Goal: Transaction & Acquisition: Purchase product/service

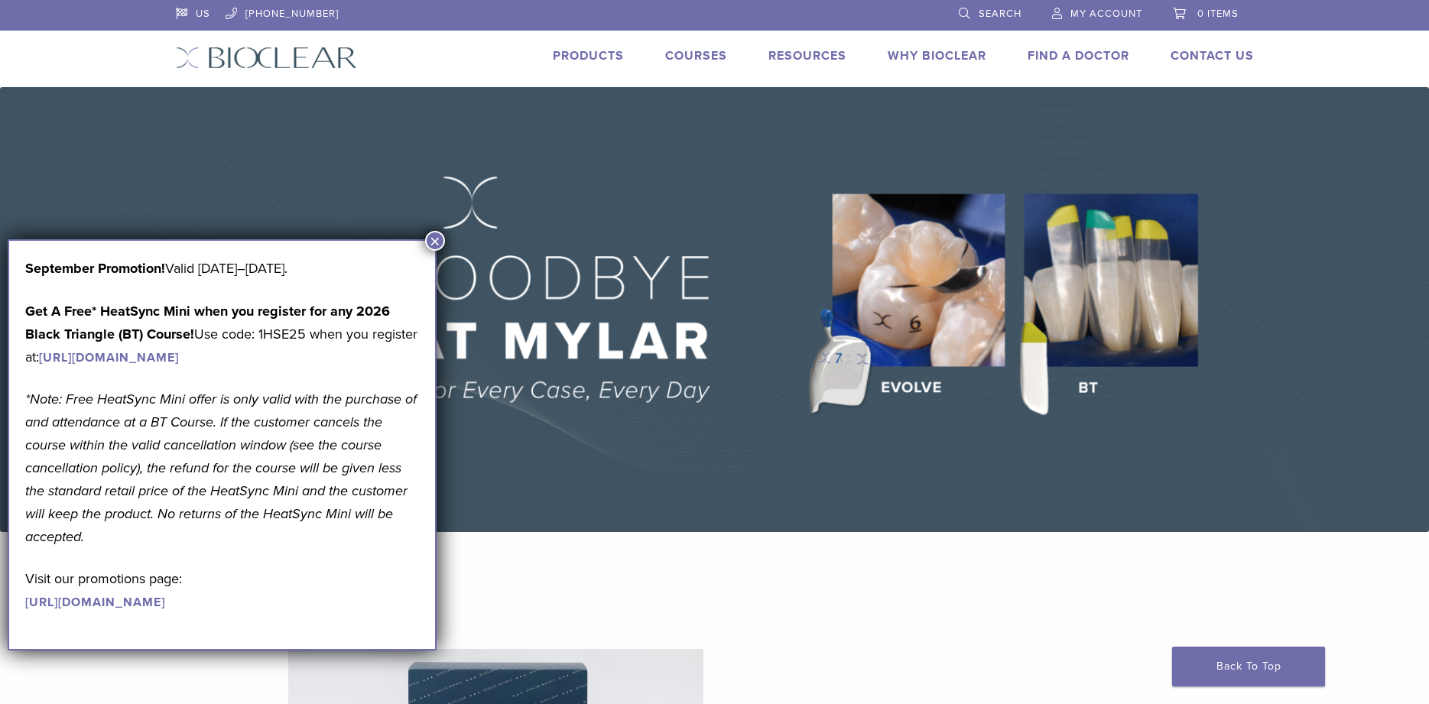
click at [1109, 326] on img at bounding box center [714, 309] width 1429 height 445
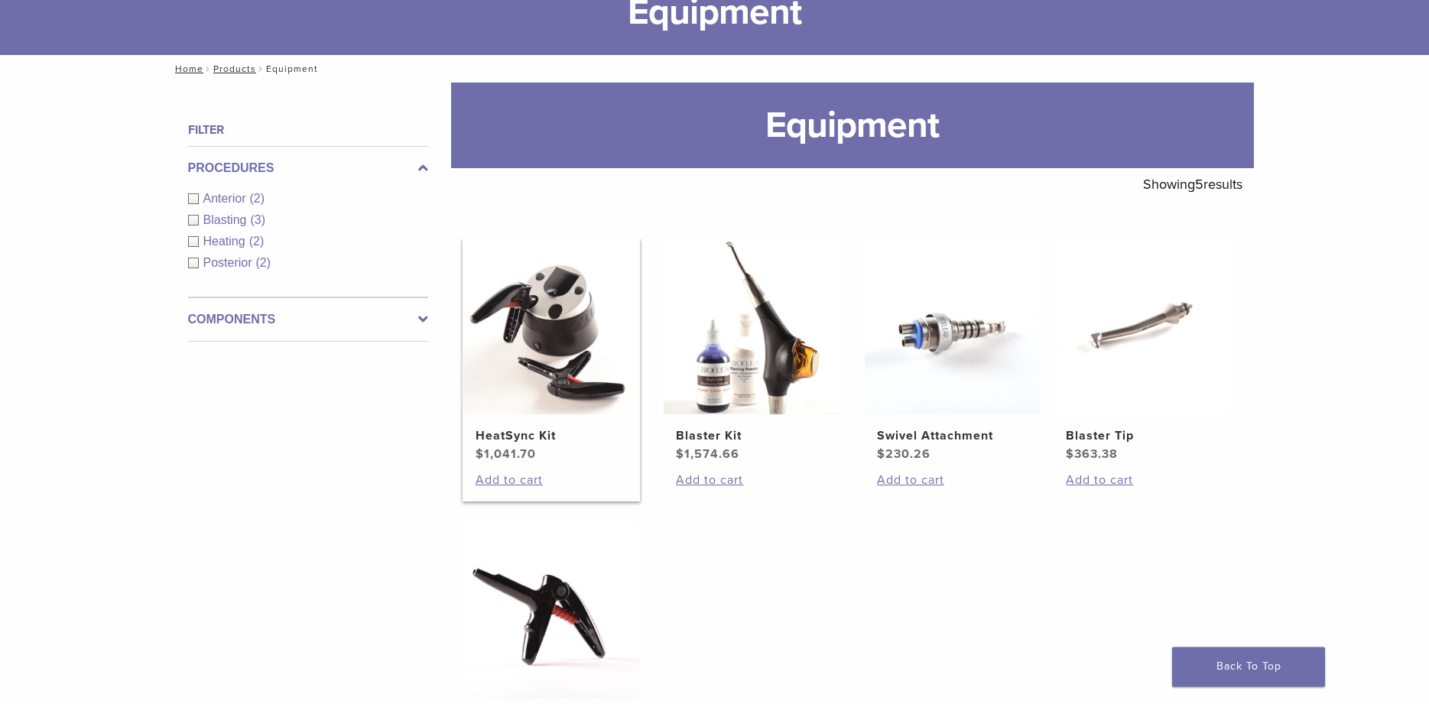
scroll to position [78, 0]
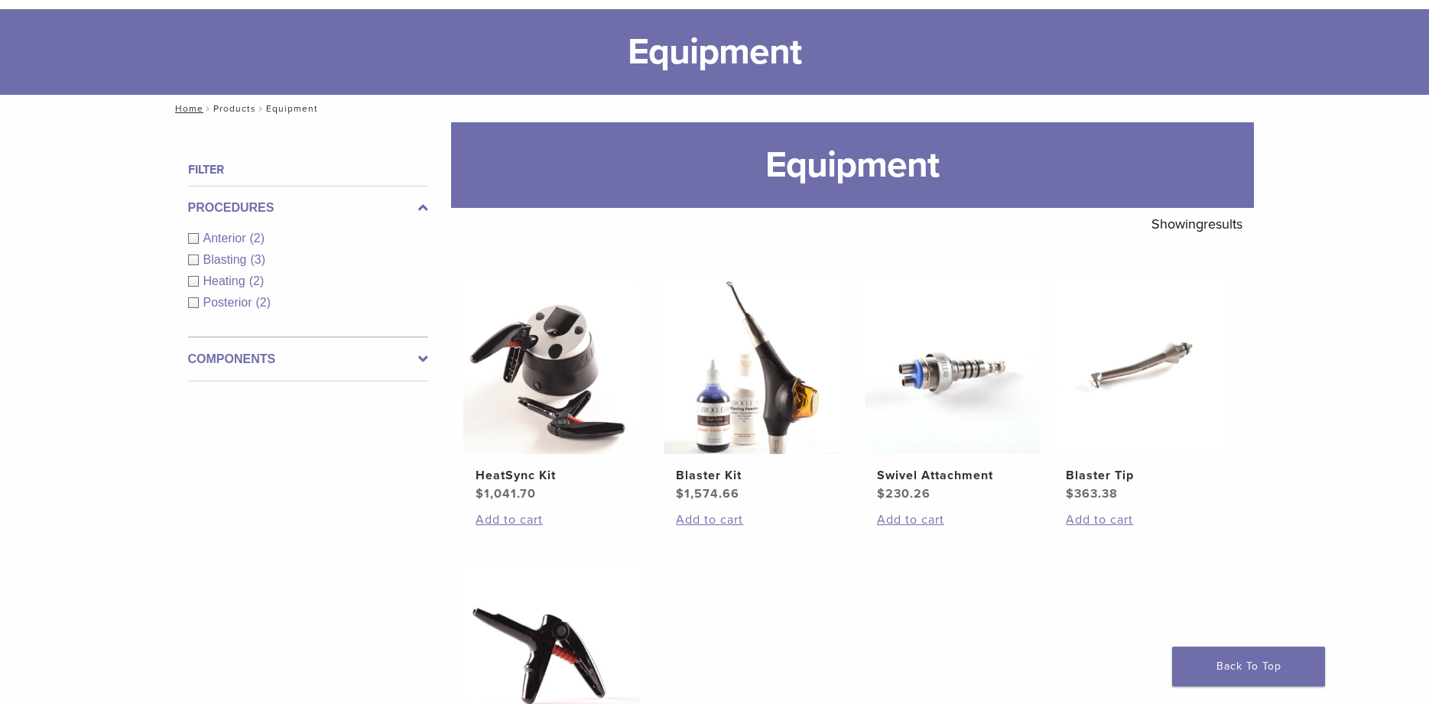
click at [225, 106] on link "Products" at bounding box center [234, 108] width 43 height 11
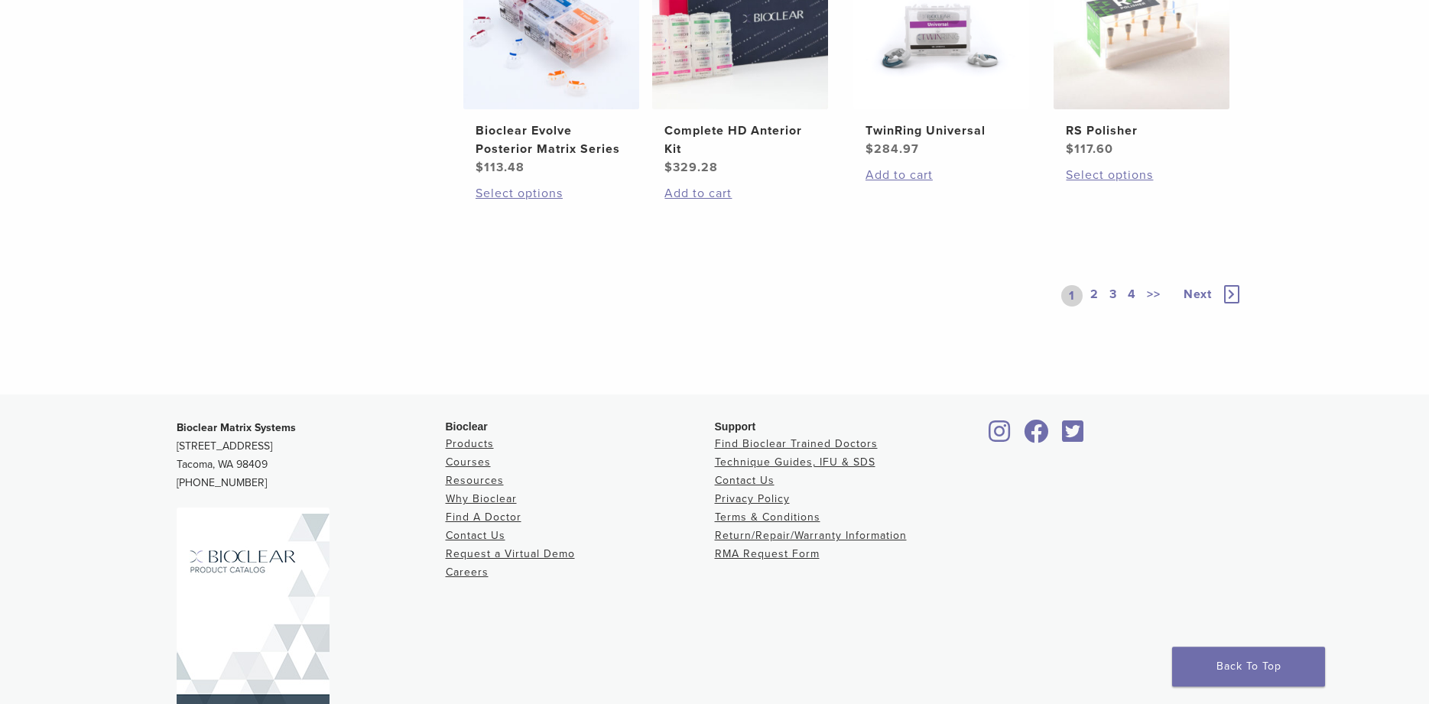
scroll to position [1195, 0]
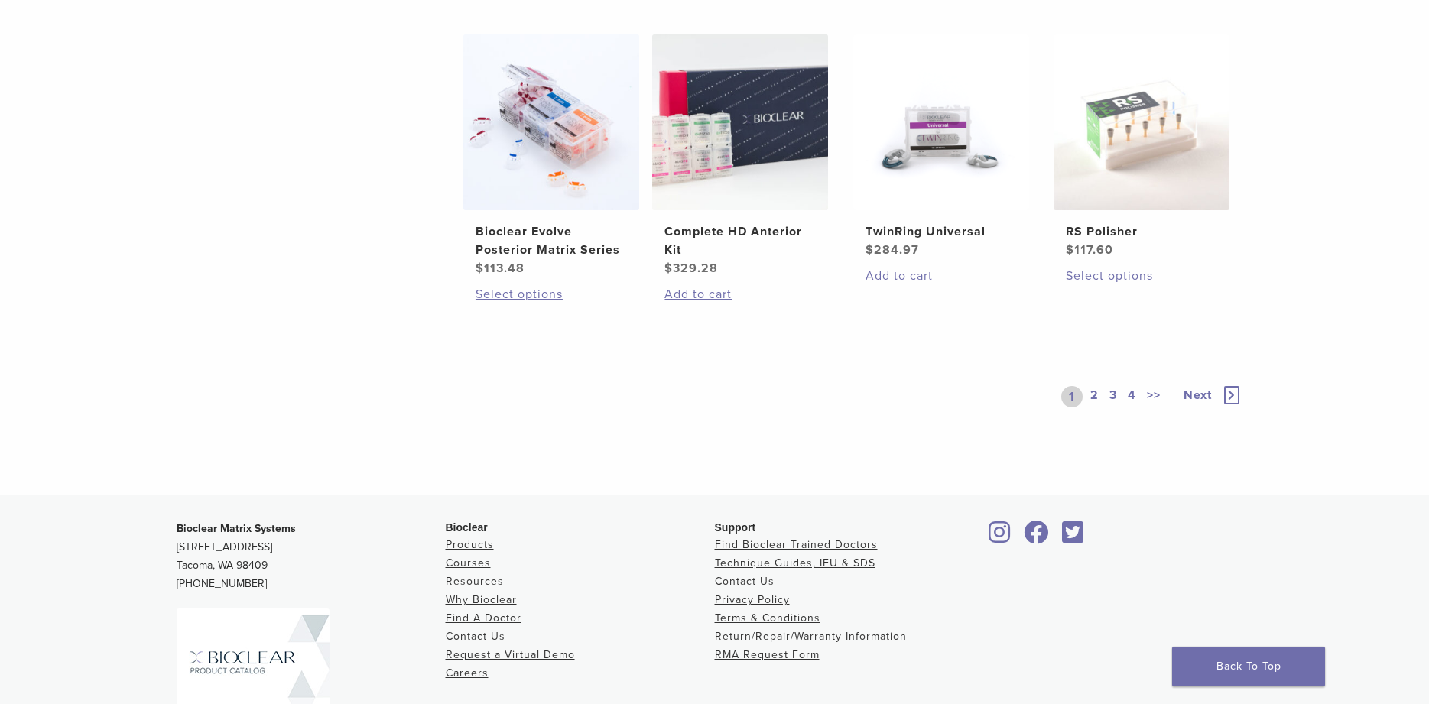
click at [1095, 397] on link "2" at bounding box center [1094, 396] width 15 height 21
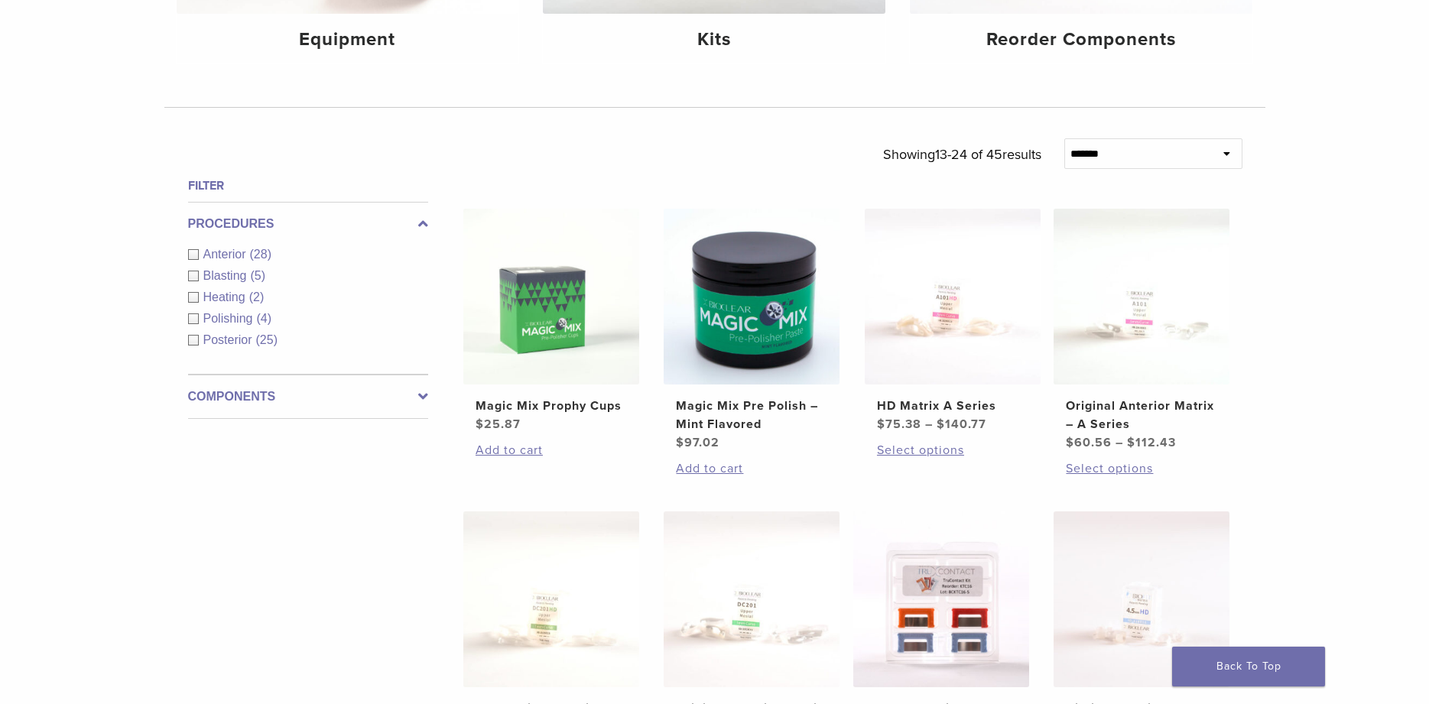
scroll to position [182, 0]
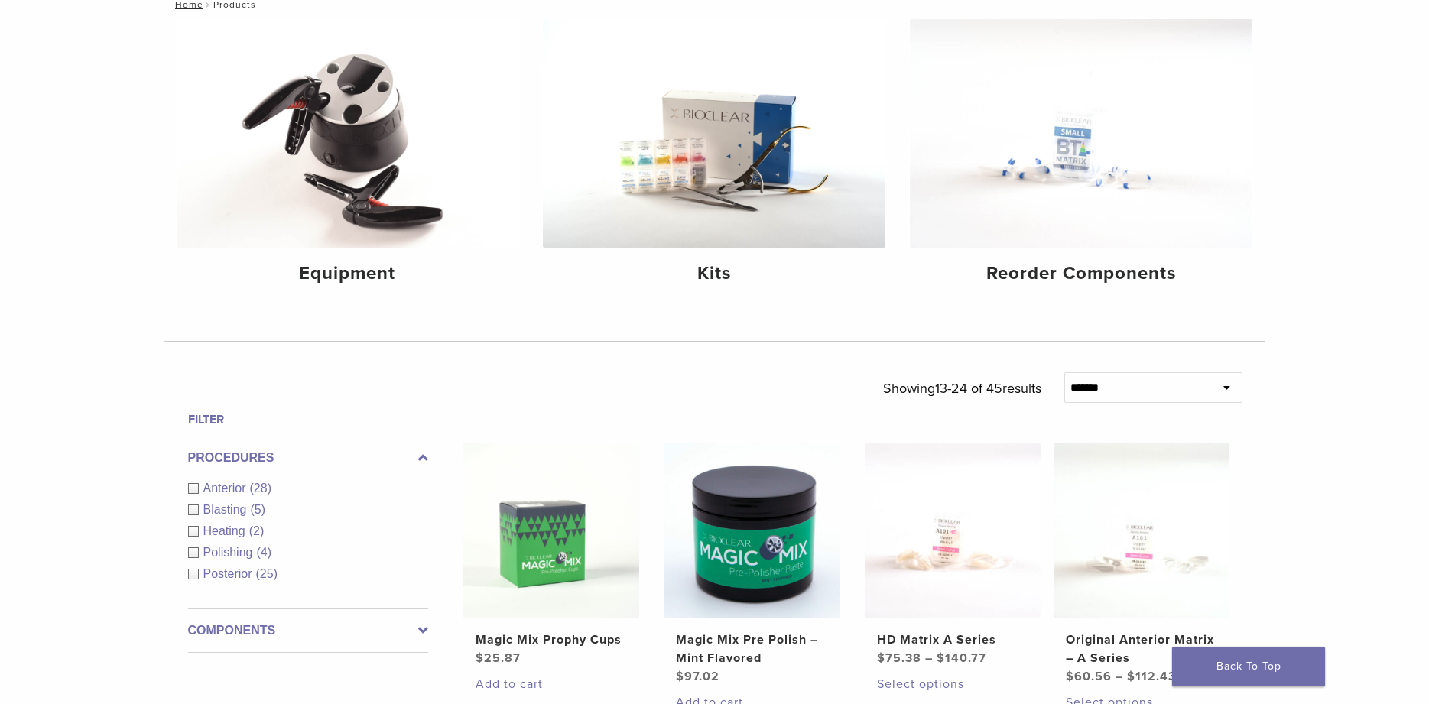
click at [195, 572] on div "Posterior (25)" at bounding box center [308, 574] width 240 height 18
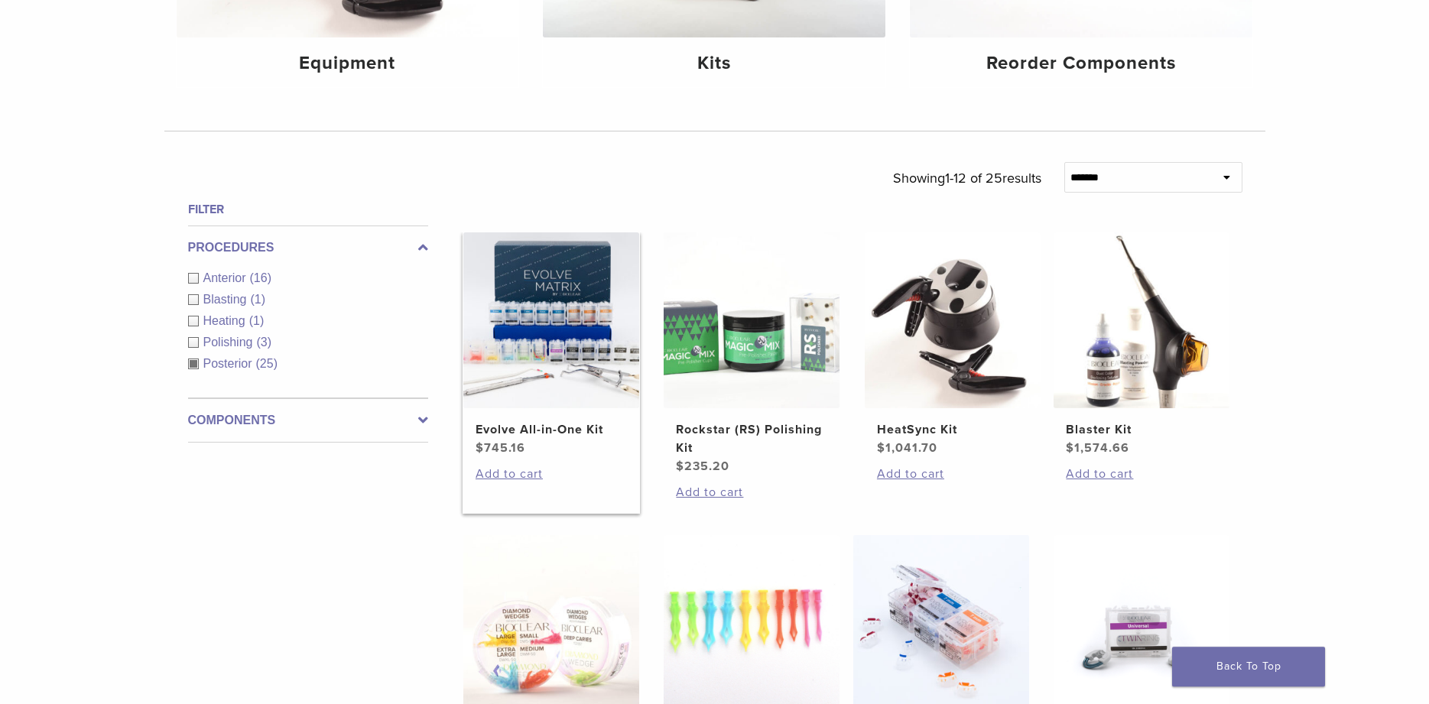
scroll to position [416, 0]
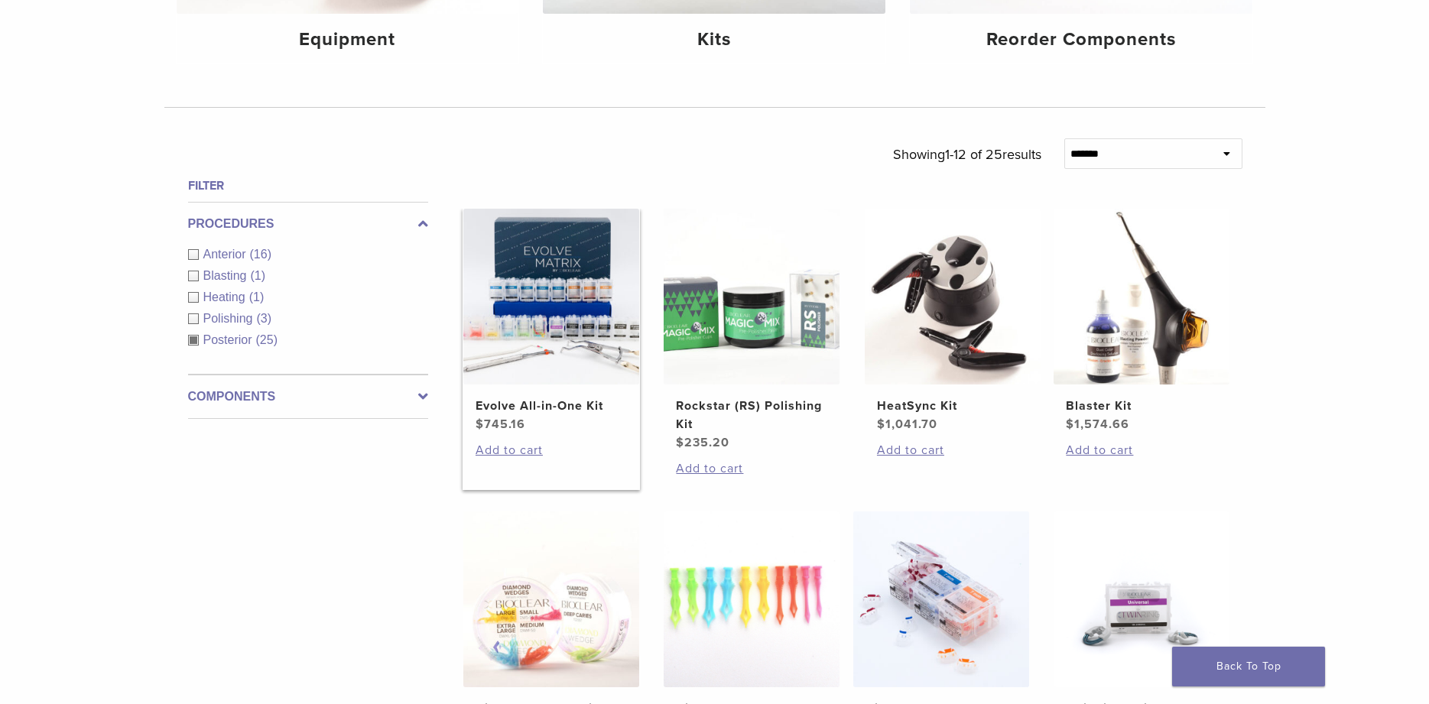
click at [553, 361] on img at bounding box center [551, 297] width 176 height 176
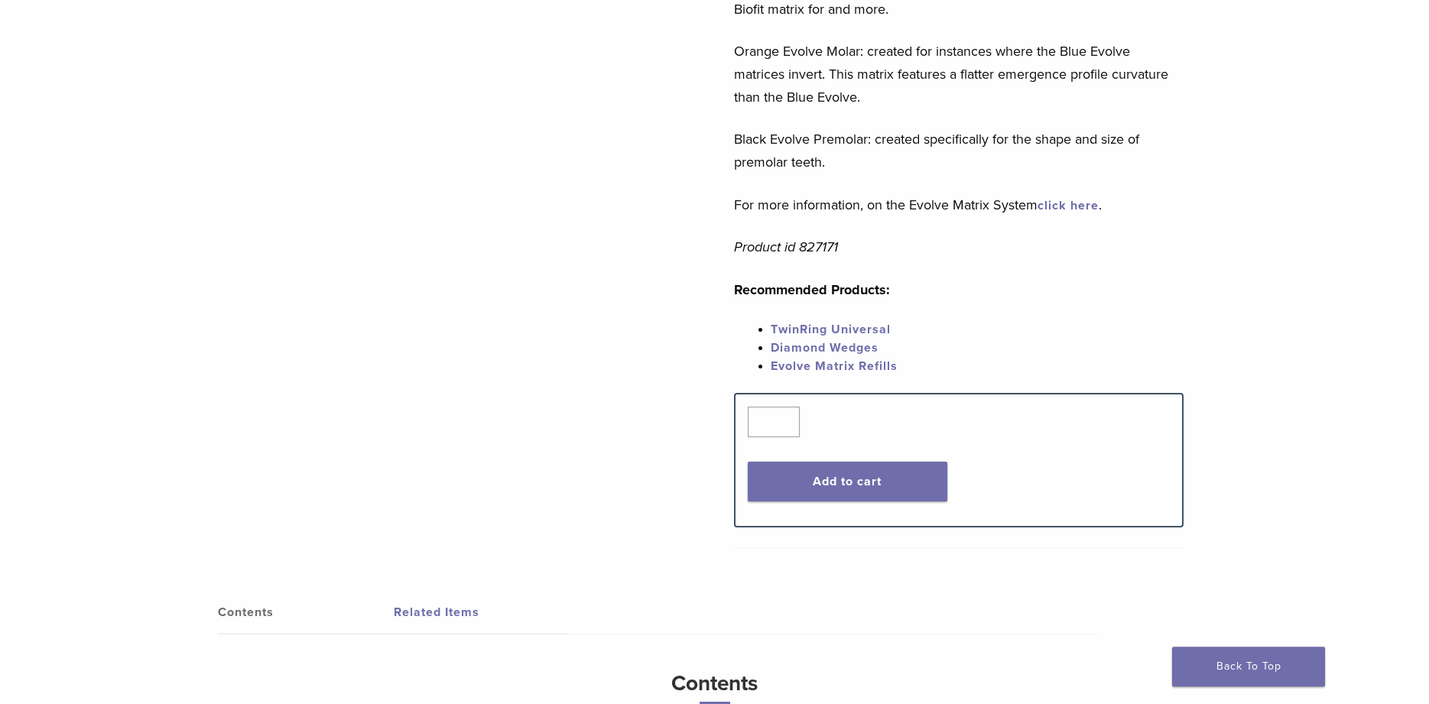
scroll to position [702, 0]
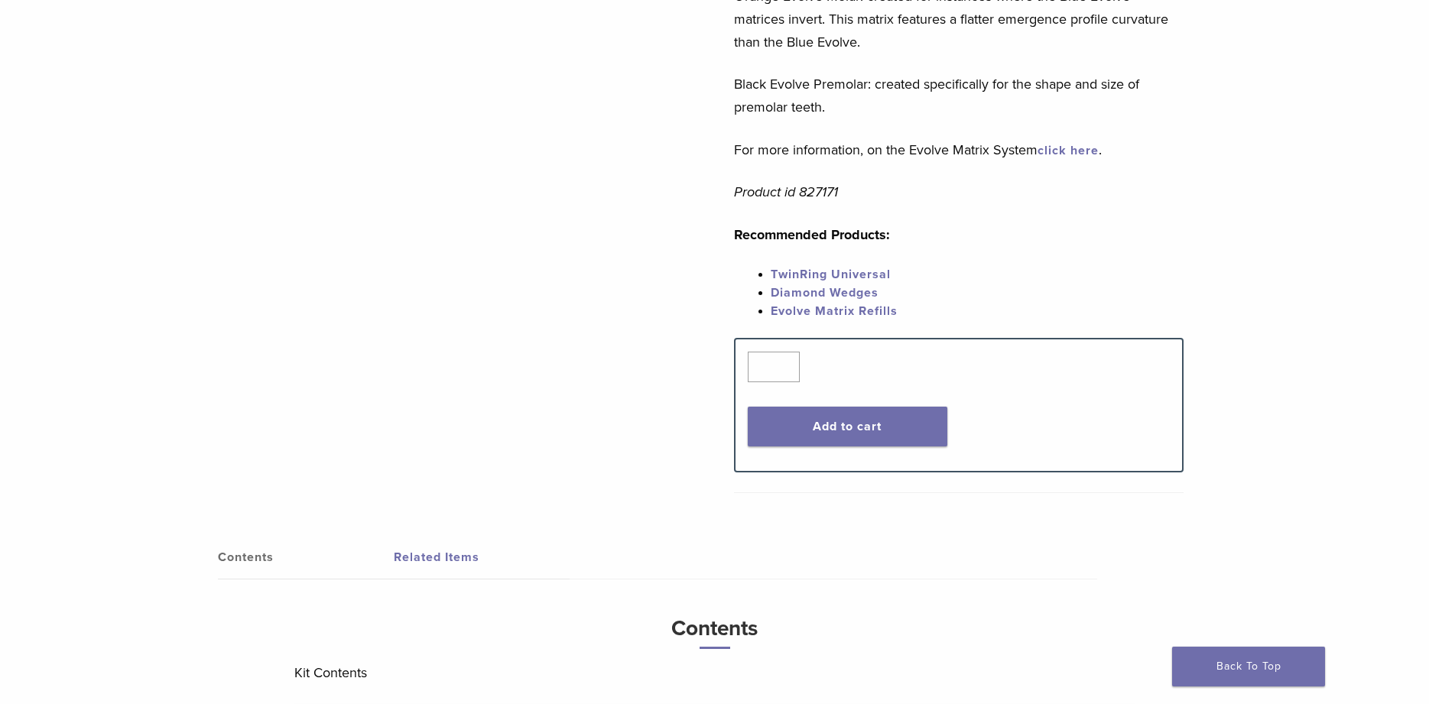
click at [854, 319] on link "Evolve Matrix Refills" at bounding box center [833, 310] width 127 height 15
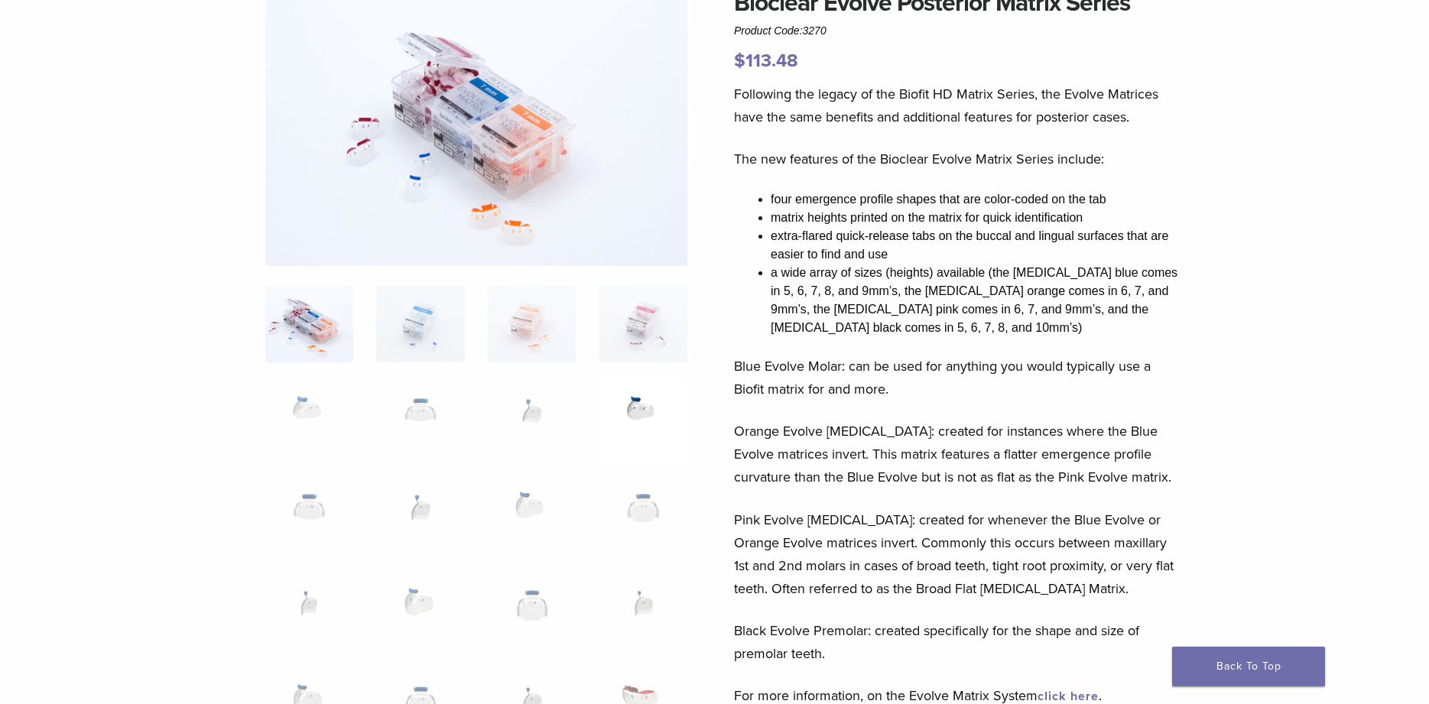
scroll to position [156, 0]
click at [650, 420] on img at bounding box center [642, 419] width 88 height 76
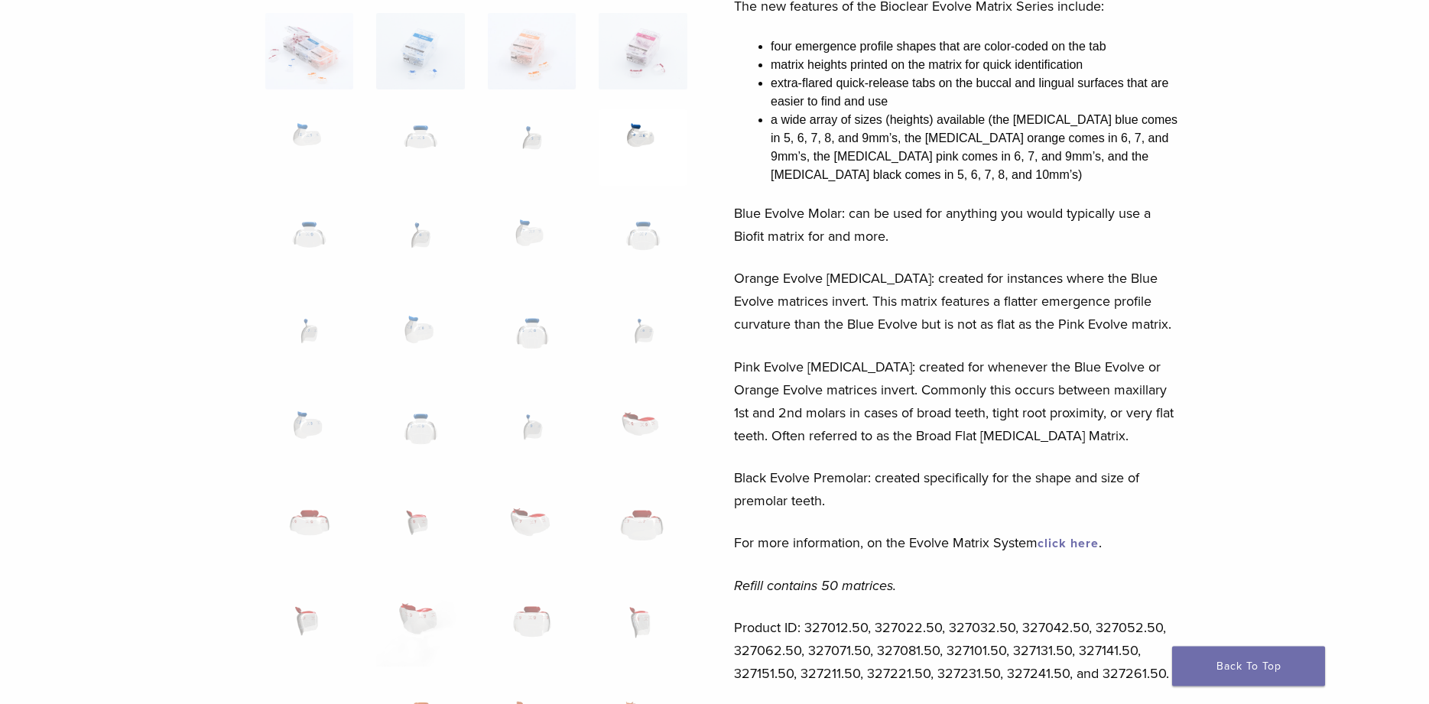
scroll to position [390, 0]
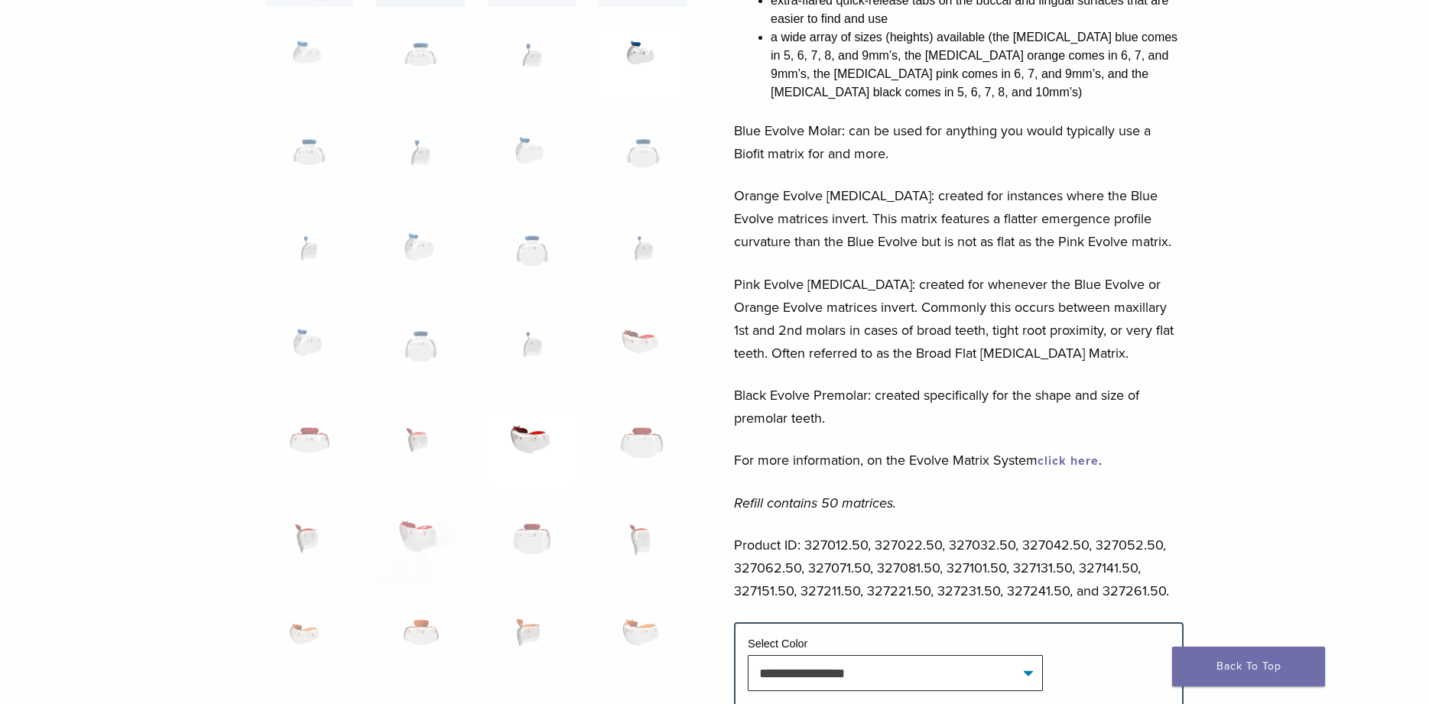
click at [541, 443] on img at bounding box center [532, 449] width 88 height 76
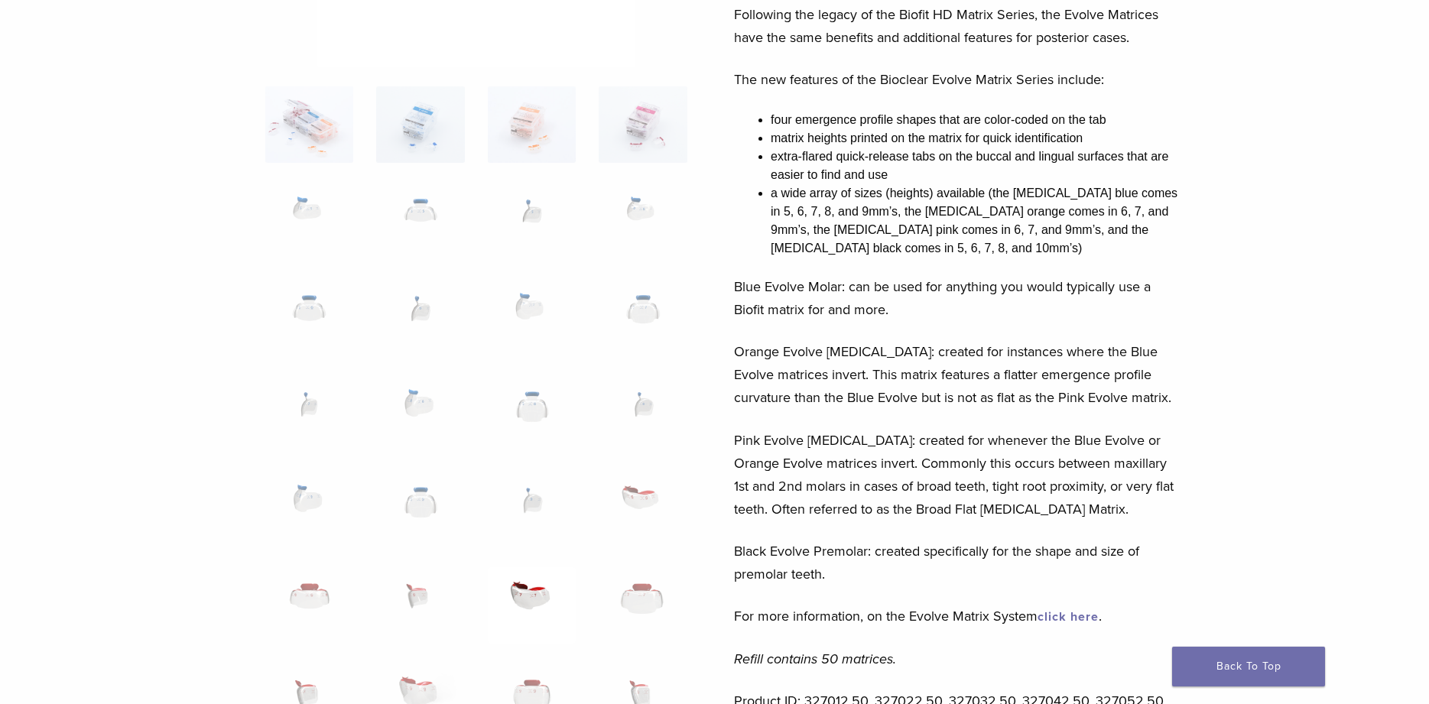
scroll to position [0, 0]
